Goal: Information Seeking & Learning: Check status

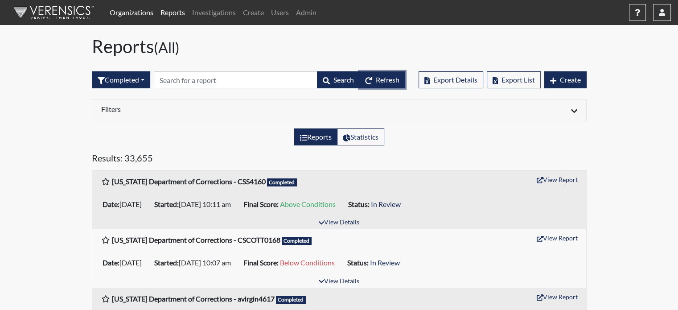
click at [383, 79] on span "Refresh" at bounding box center [388, 79] width 24 height 8
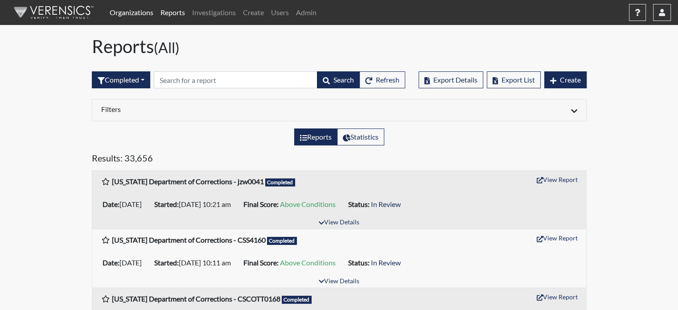
click at [127, 8] on link "Organizations" at bounding box center [131, 13] width 51 height 18
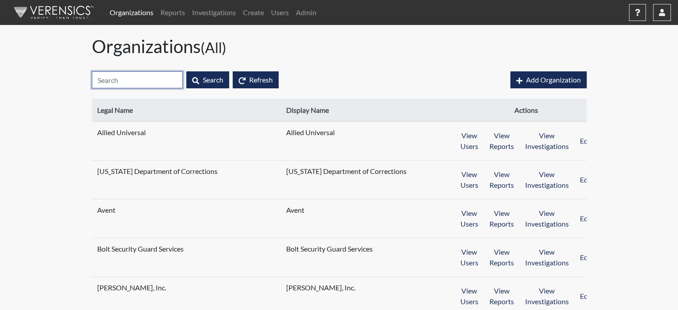
click at [137, 83] on input "text" at bounding box center [137, 79] width 91 height 17
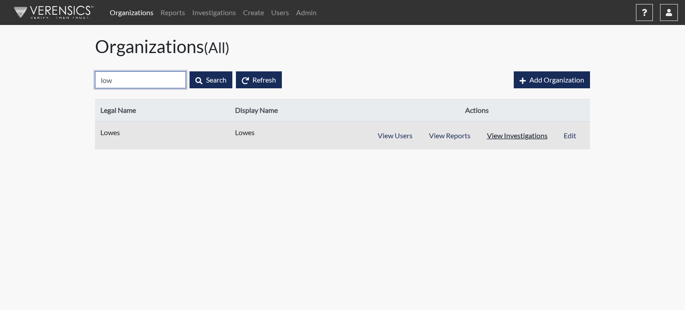
type input "low"
click at [502, 133] on button "View Investigations" at bounding box center [518, 135] width 78 height 17
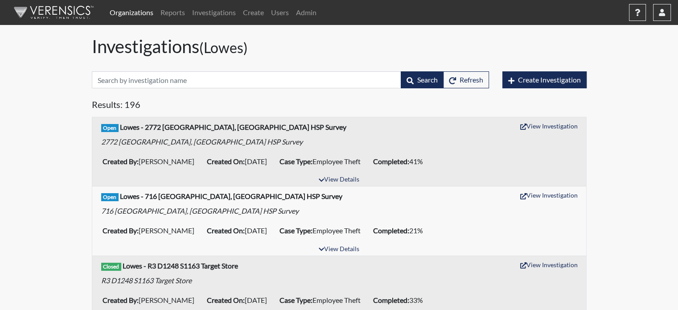
click at [120, 13] on link "Organizations" at bounding box center [131, 13] width 51 height 18
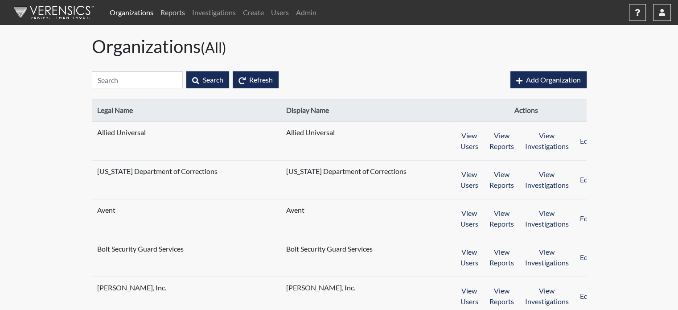
click at [181, 10] on link "Reports" at bounding box center [173, 13] width 32 height 18
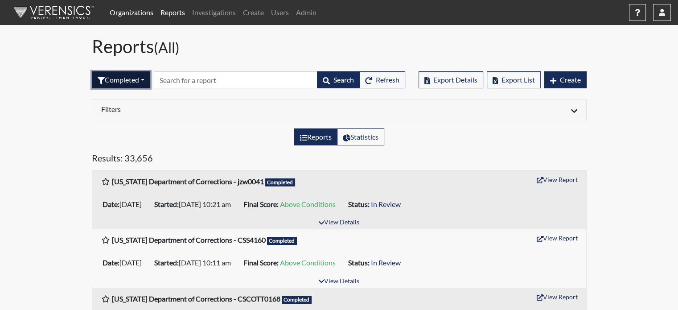
click at [140, 79] on button "Completed" at bounding box center [121, 79] width 58 height 17
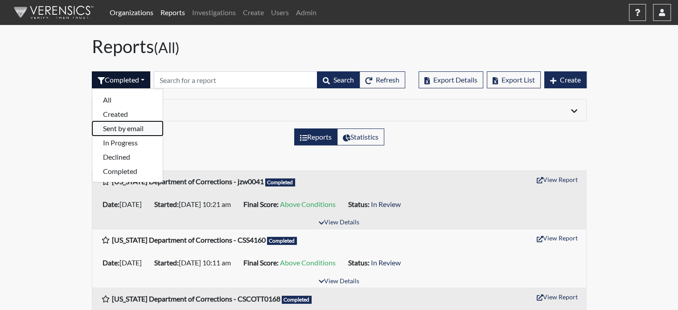
click at [141, 127] on button "Sent by email" at bounding box center [127, 128] width 70 height 14
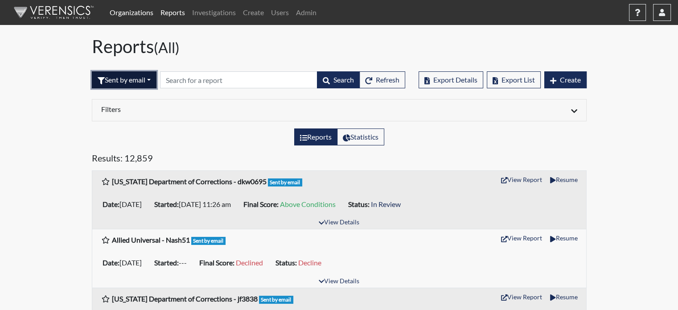
click at [138, 77] on button "Sent by email" at bounding box center [124, 79] width 65 height 17
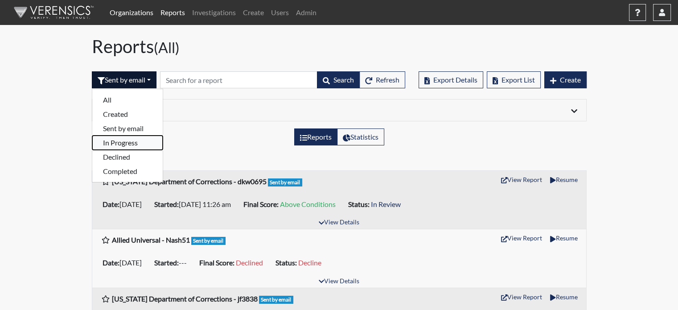
click at [146, 140] on button "In Progress" at bounding box center [127, 143] width 70 height 14
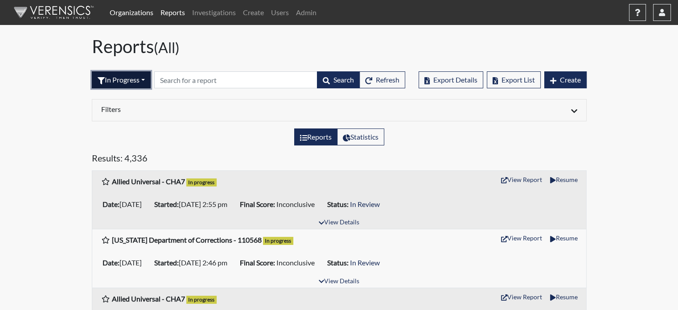
click at [131, 71] on button "In Progress" at bounding box center [121, 79] width 59 height 17
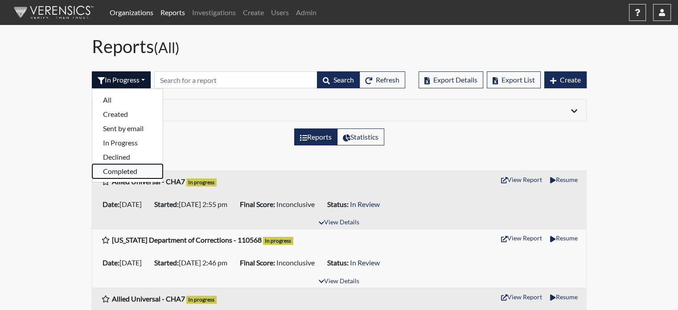
click at [126, 167] on button "Completed" at bounding box center [127, 171] width 70 height 14
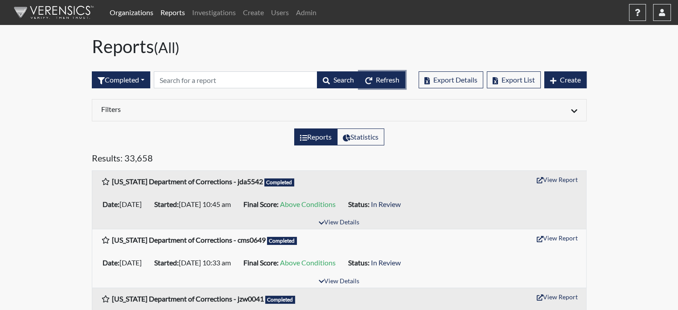
click at [393, 74] on button "Refresh" at bounding box center [383, 79] width 46 height 17
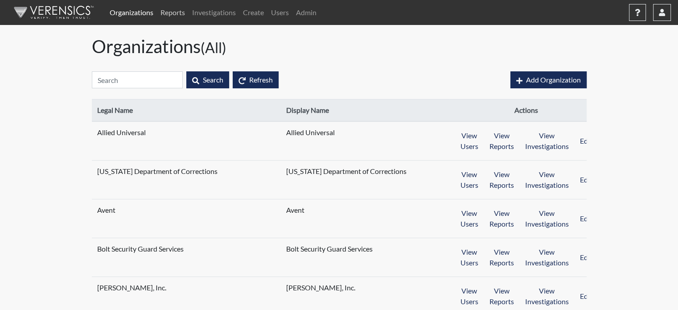
click at [181, 10] on link "Reports" at bounding box center [173, 13] width 32 height 18
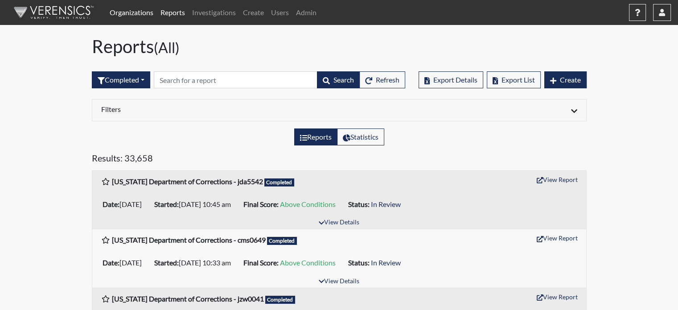
click at [133, 14] on link "Organizations" at bounding box center [131, 13] width 51 height 18
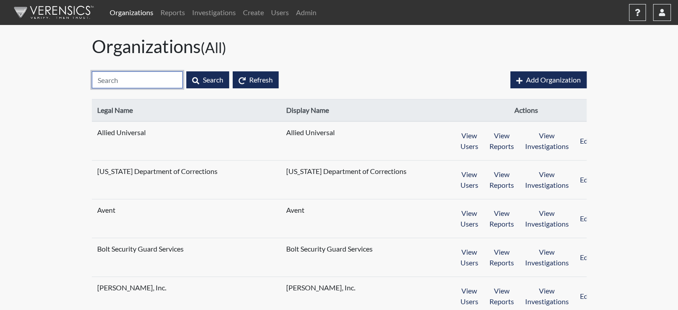
click at [118, 73] on input "text" at bounding box center [137, 79] width 91 height 17
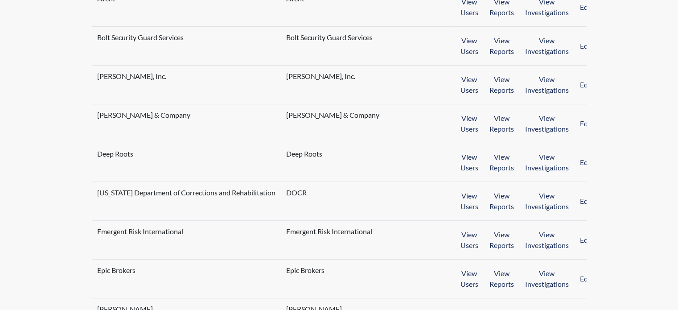
scroll to position [223, 0]
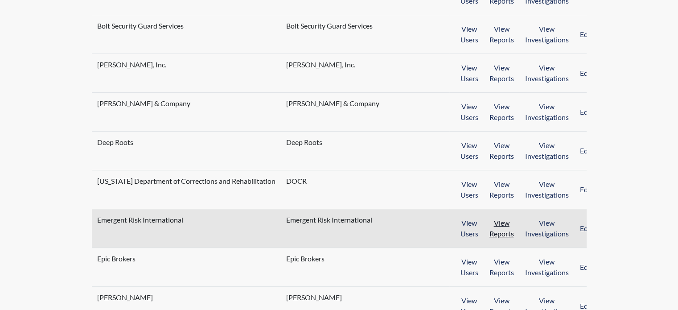
click at [484, 223] on button "View Reports" at bounding box center [502, 229] width 36 height 28
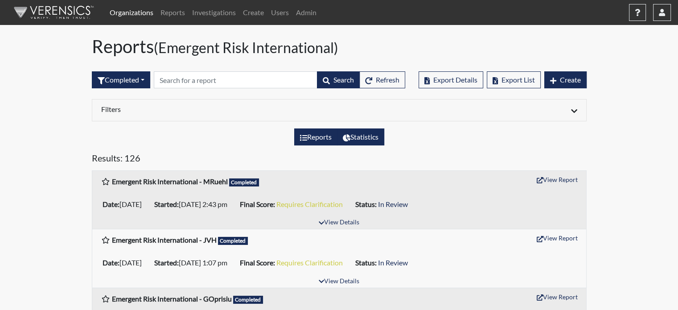
click at [370, 132] on label "Statistics" at bounding box center [360, 136] width 47 height 17
click at [349, 132] on input "Statistics" at bounding box center [346, 135] width 6 height 6
radio input "true"
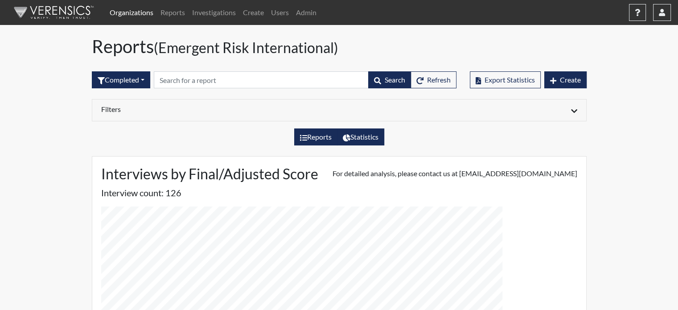
click at [306, 135] on label "Reports" at bounding box center [315, 136] width 43 height 17
click at [306, 135] on input "Reports" at bounding box center [303, 135] width 6 height 6
radio input "true"
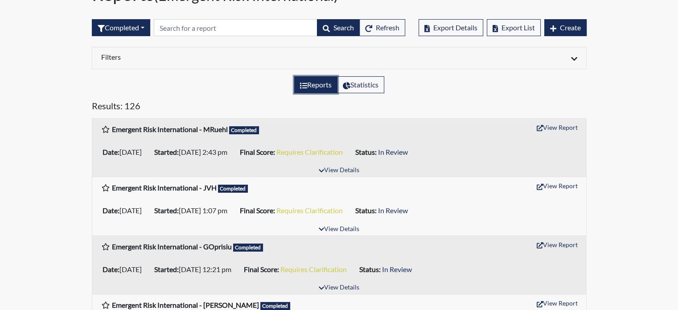
scroll to position [223, 0]
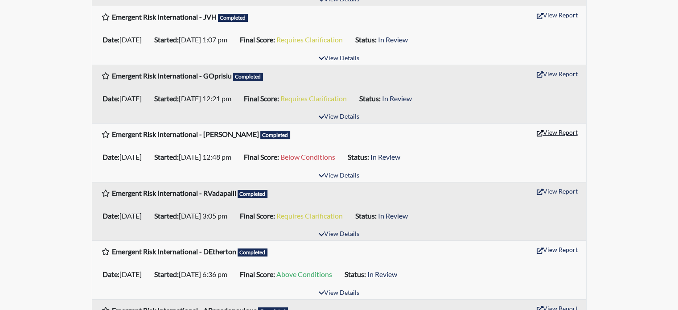
click at [567, 131] on button "View Report" at bounding box center [557, 132] width 49 height 14
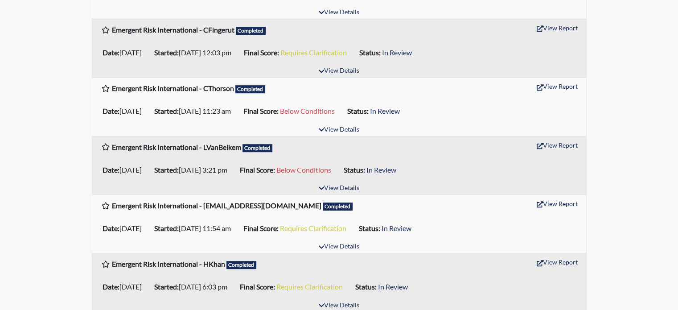
scroll to position [669, 0]
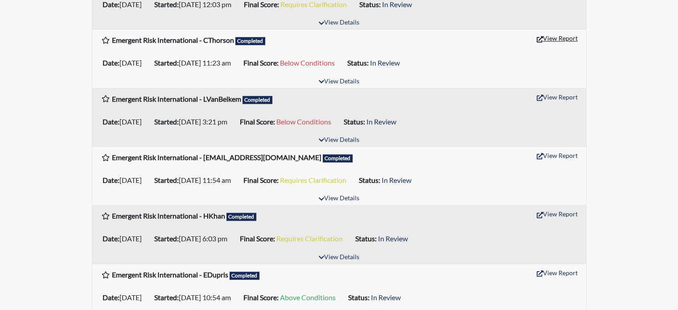
click at [571, 39] on button "View Report" at bounding box center [557, 38] width 49 height 14
click at [569, 97] on button "View Report" at bounding box center [557, 97] width 49 height 14
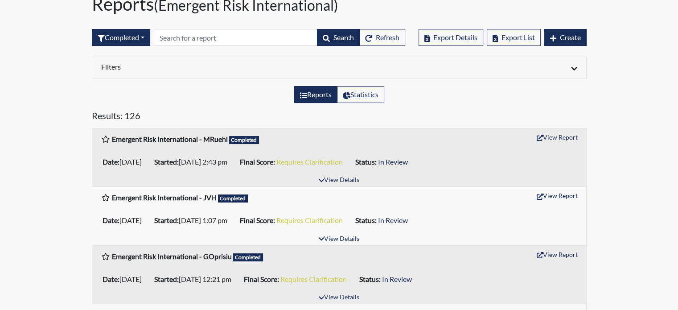
scroll to position [0, 0]
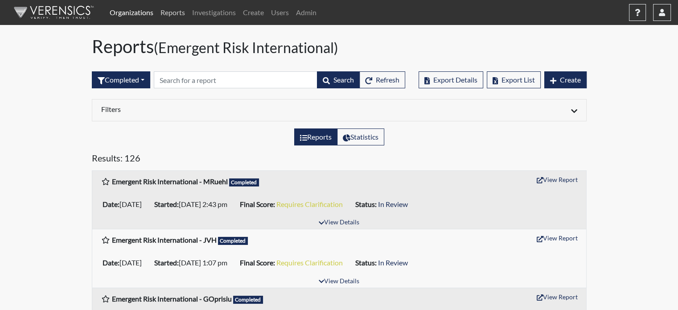
click at [174, 12] on link "Reports" at bounding box center [173, 13] width 32 height 18
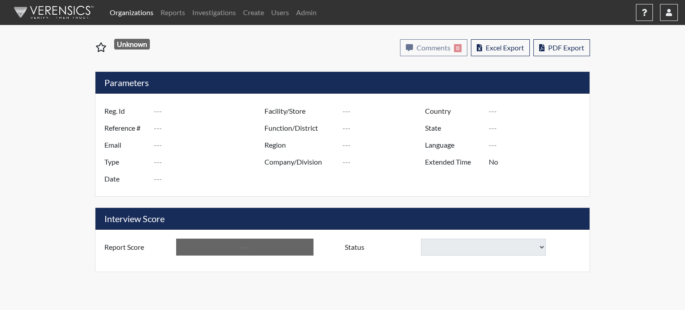
type input "[PERSON_NAME]"
type input "51381"
type input "[EMAIL_ADDRESS][DOMAIN_NAME]"
type input "Pre-Employment"
type input "[DATE]"
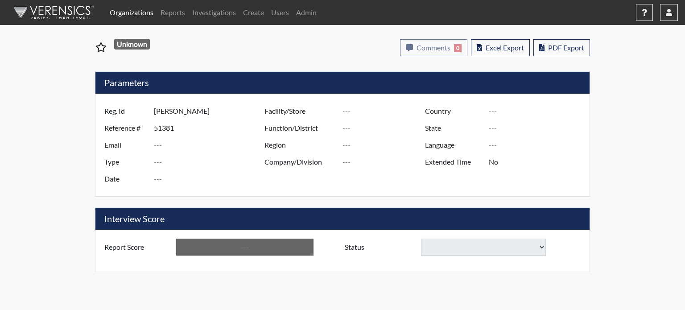
type input "US"
type input "GlendaInc"
type input "[GEOGRAPHIC_DATA]"
type input "[US_STATE]"
type input "English"
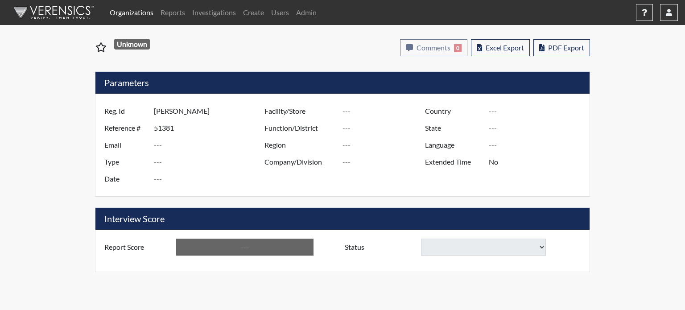
type input "Below Conditions"
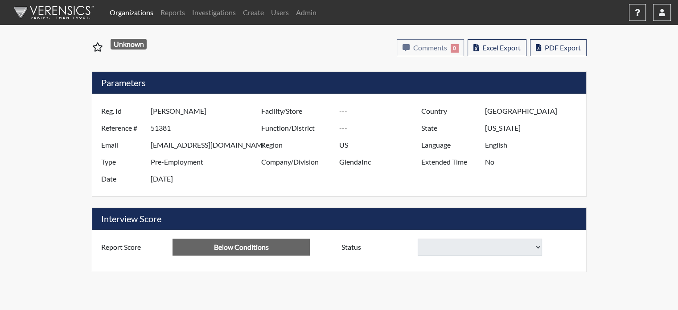
select select
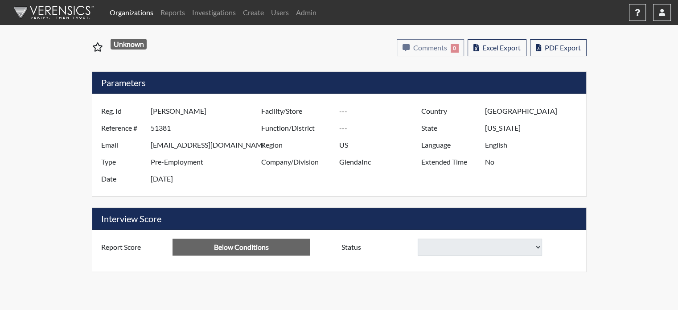
select select
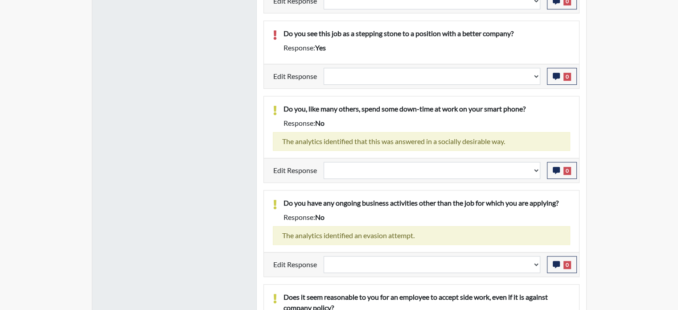
scroll to position [489, 0]
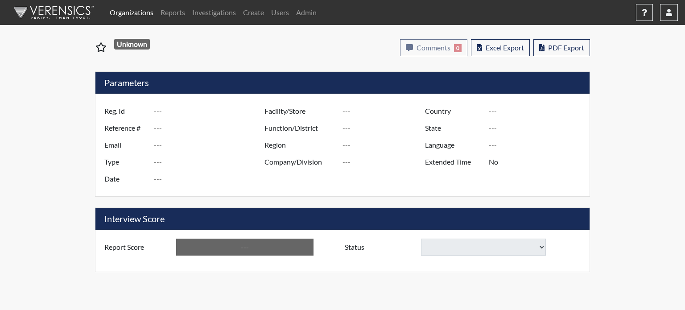
type input "CThorson"
type input "51213"
type input "cthors200@gmail.com"
type input "Pre-Employment"
type input "Sep 10, 2025"
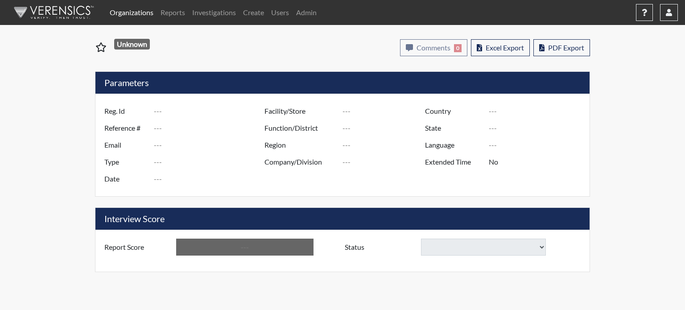
type input "US"
type input "Essay"
type input "[GEOGRAPHIC_DATA]"
type input "Illinois"
type input "English"
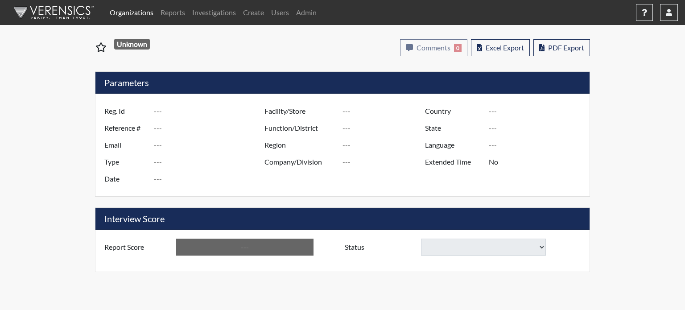
type input "Below Conditions"
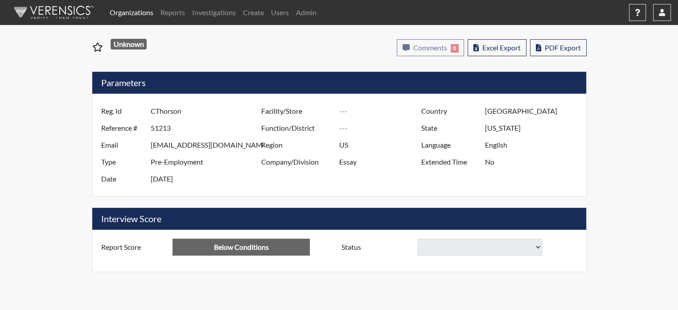
select select
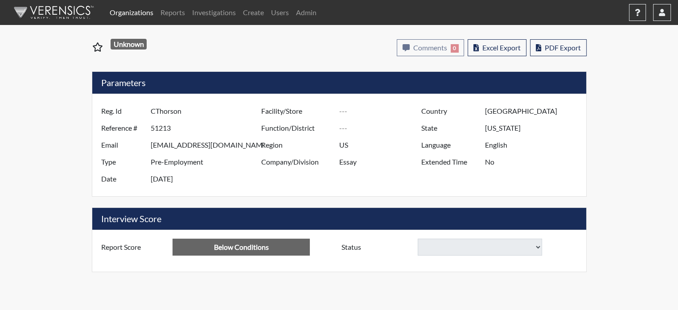
select select
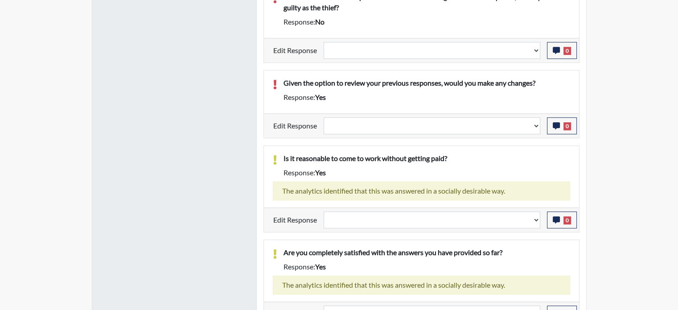
scroll to position [518, 0]
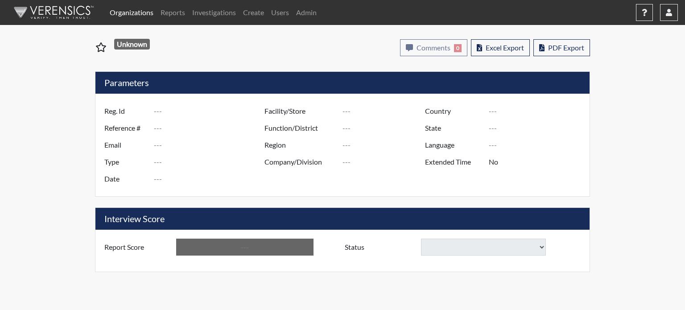
type input "LVanBelkem"
type input "51207"
type input "[EMAIL_ADDRESS][PERSON_NAME][DOMAIN_NAME]"
type input "Pre-Employment"
type input "[DATE]"
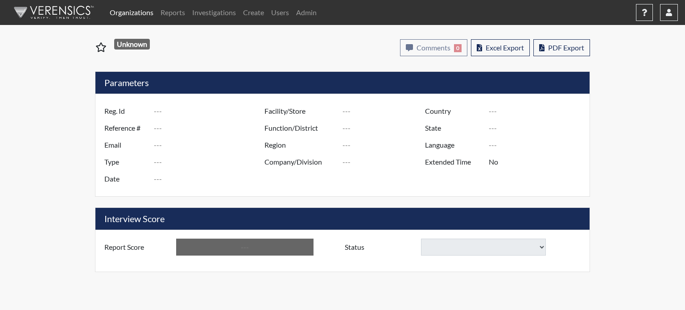
type input "US"
type input "Essay"
type input "[GEOGRAPHIC_DATA]"
type input "[US_STATE]"
type input "English"
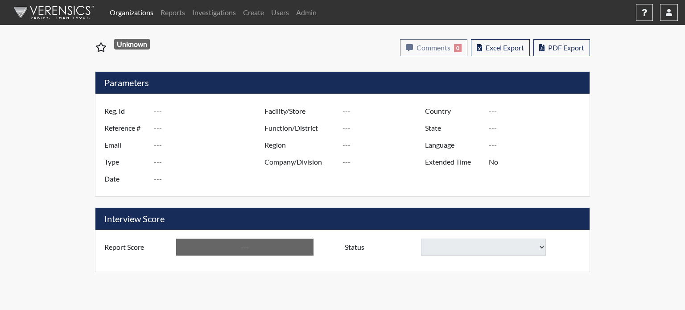
type input "Below Conditions"
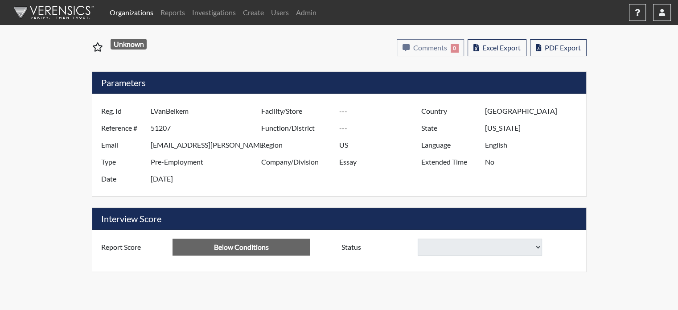
select select
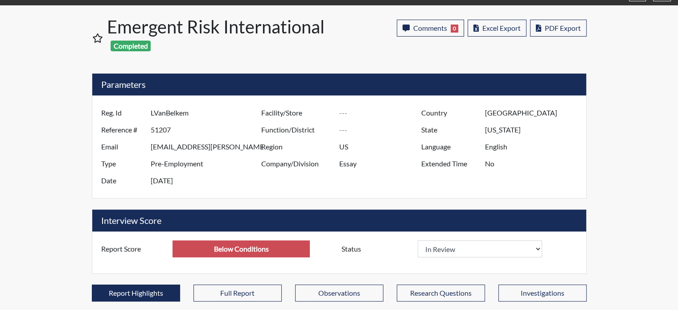
scroll to position [8, 0]
